Goal: Use online tool/utility: Utilize a website feature to perform a specific function

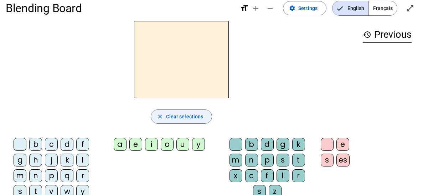
scroll to position [11, 0]
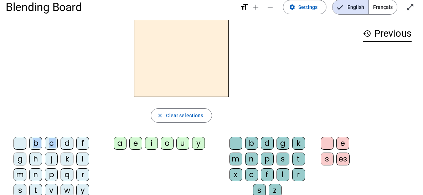
drag, startPoint x: 66, startPoint y: 143, endPoint x: 145, endPoint y: 85, distance: 98.0
click at [145, 85] on div "close Clear selections b c d f g h j k l m n p q r s t v w y z a e i o u y b d …" at bounding box center [182, 119] width 352 height 198
click at [342, 141] on div "e" at bounding box center [343, 143] width 13 height 13
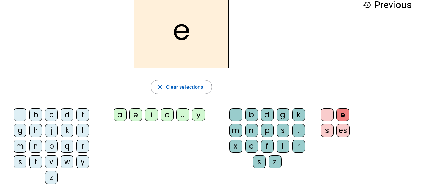
scroll to position [45, 0]
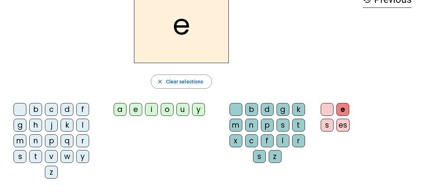
click at [182, 110] on div "u" at bounding box center [183, 109] width 13 height 13
click at [151, 108] on div "i" at bounding box center [151, 109] width 13 height 13
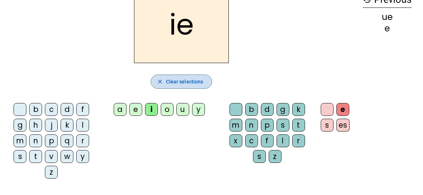
click at [163, 84] on mat-icon "close" at bounding box center [160, 81] width 6 height 6
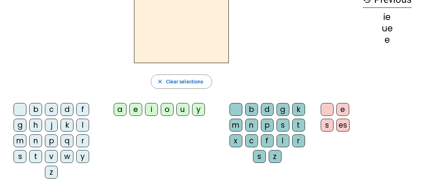
click at [138, 106] on div "e" at bounding box center [135, 109] width 13 height 13
click at [185, 110] on div "u" at bounding box center [183, 109] width 13 height 13
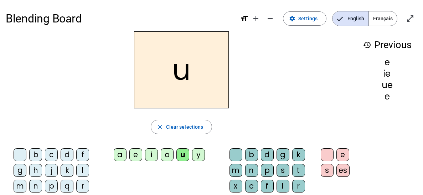
scroll to position [0, 0]
click at [193, 128] on span "Clear selections" at bounding box center [184, 127] width 37 height 9
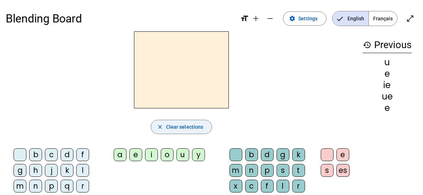
click at [193, 128] on span "Clear selections" at bounding box center [184, 127] width 37 height 9
click at [137, 158] on div "e" at bounding box center [135, 154] width 13 height 13
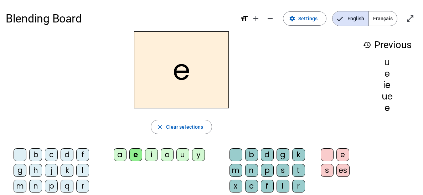
click at [184, 157] on div "u" at bounding box center [183, 154] width 13 height 13
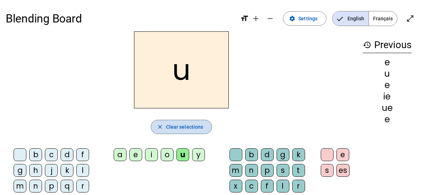
click at [171, 123] on span "Clear selections" at bounding box center [184, 127] width 37 height 9
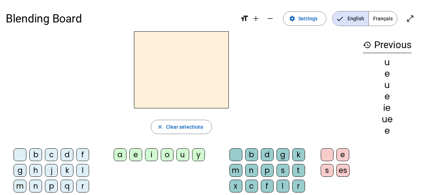
click at [139, 153] on div "e" at bounding box center [135, 154] width 13 height 13
click at [185, 156] on div "u" at bounding box center [183, 154] width 13 height 13
click at [139, 153] on div "e" at bounding box center [135, 154] width 13 height 13
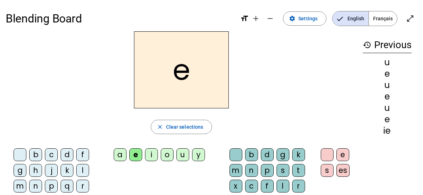
click at [139, 153] on div "e" at bounding box center [135, 154] width 13 height 13
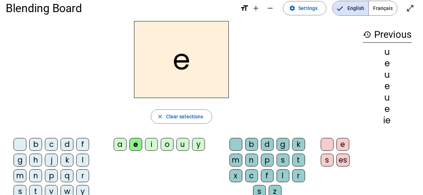
scroll to position [11, 0]
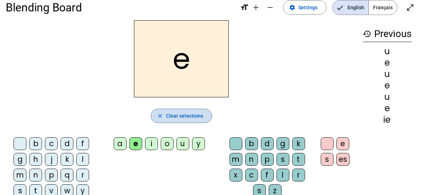
click at [180, 116] on span "Clear selections" at bounding box center [184, 116] width 37 height 9
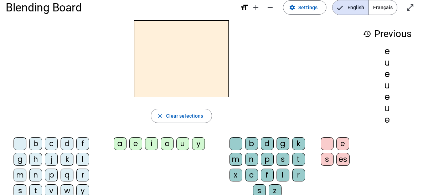
click at [340, 145] on div "e" at bounding box center [343, 143] width 13 height 13
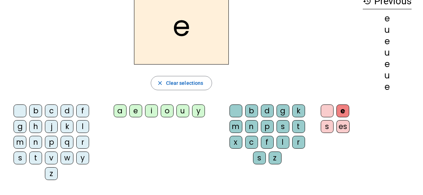
scroll to position [45, 0]
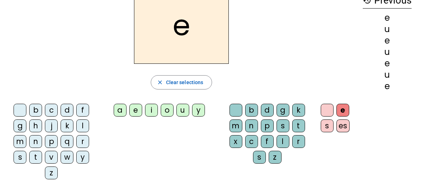
click at [183, 111] on div "u" at bounding box center [183, 110] width 13 height 13
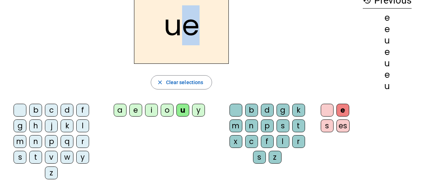
drag, startPoint x: 175, startPoint y: 27, endPoint x: 220, endPoint y: 32, distance: 44.9
click at [220, 32] on h2 "ue" at bounding box center [181, 25] width 95 height 77
click at [184, 82] on span "Clear selections" at bounding box center [184, 82] width 37 height 9
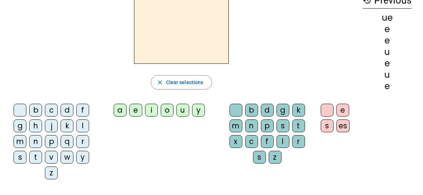
click at [183, 109] on div "u" at bounding box center [183, 110] width 13 height 13
click at [342, 110] on div "e" at bounding box center [343, 110] width 13 height 13
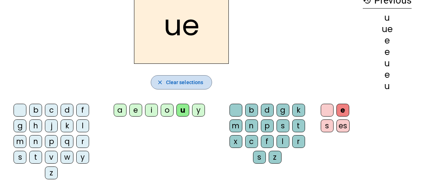
click at [185, 87] on span "button" at bounding box center [181, 82] width 61 height 17
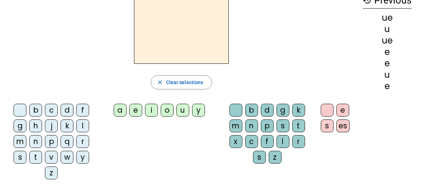
click at [341, 111] on div "e" at bounding box center [343, 110] width 13 height 13
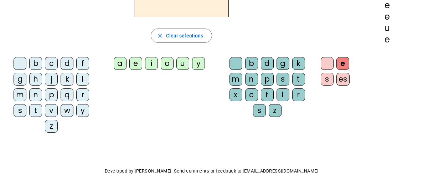
scroll to position [109, 0]
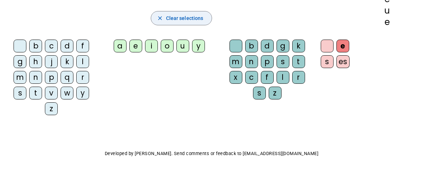
click at [190, 22] on span "Clear selections" at bounding box center [184, 18] width 37 height 9
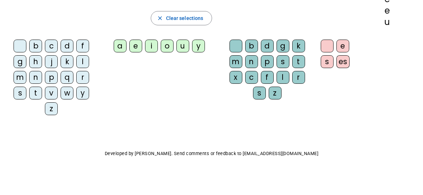
click at [136, 44] on div "e" at bounding box center [135, 46] width 13 height 13
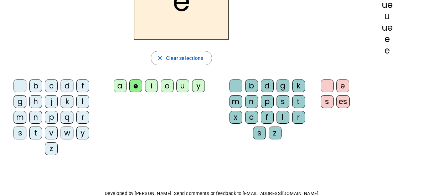
scroll to position [47, 0]
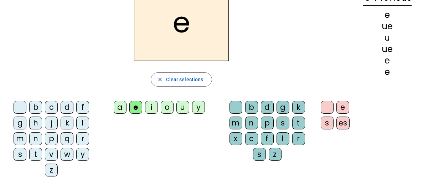
click at [181, 111] on div "u" at bounding box center [183, 107] width 13 height 13
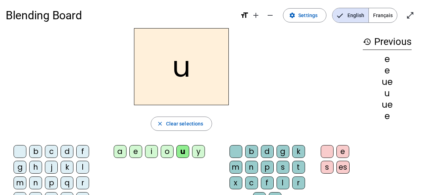
scroll to position [0, 0]
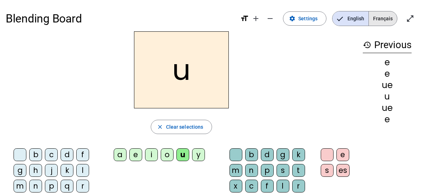
click at [388, 19] on span "Français" at bounding box center [383, 18] width 28 height 14
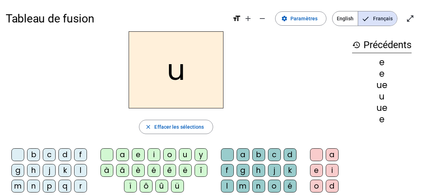
click at [357, 45] on mat-icon "history" at bounding box center [356, 45] width 9 height 9
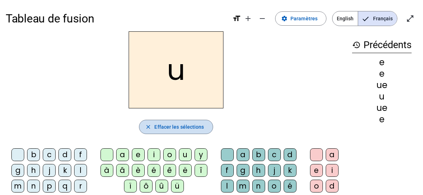
click at [175, 130] on span "Effacer les sélections" at bounding box center [179, 127] width 50 height 9
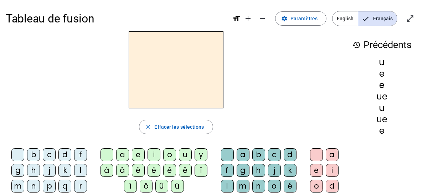
click at [171, 72] on h2 at bounding box center [176, 69] width 95 height 77
